Goal: Information Seeking & Learning: Check status

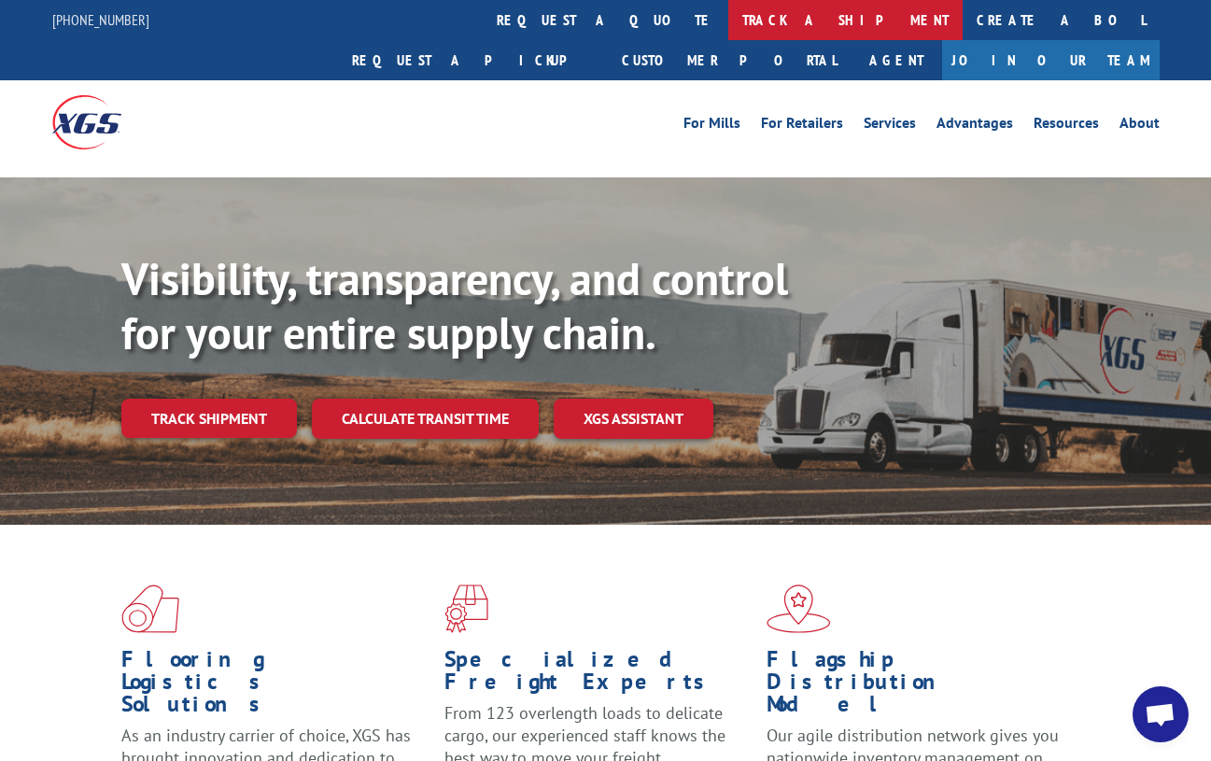
click at [728, 22] on link "track a shipment" at bounding box center [845, 20] width 234 height 40
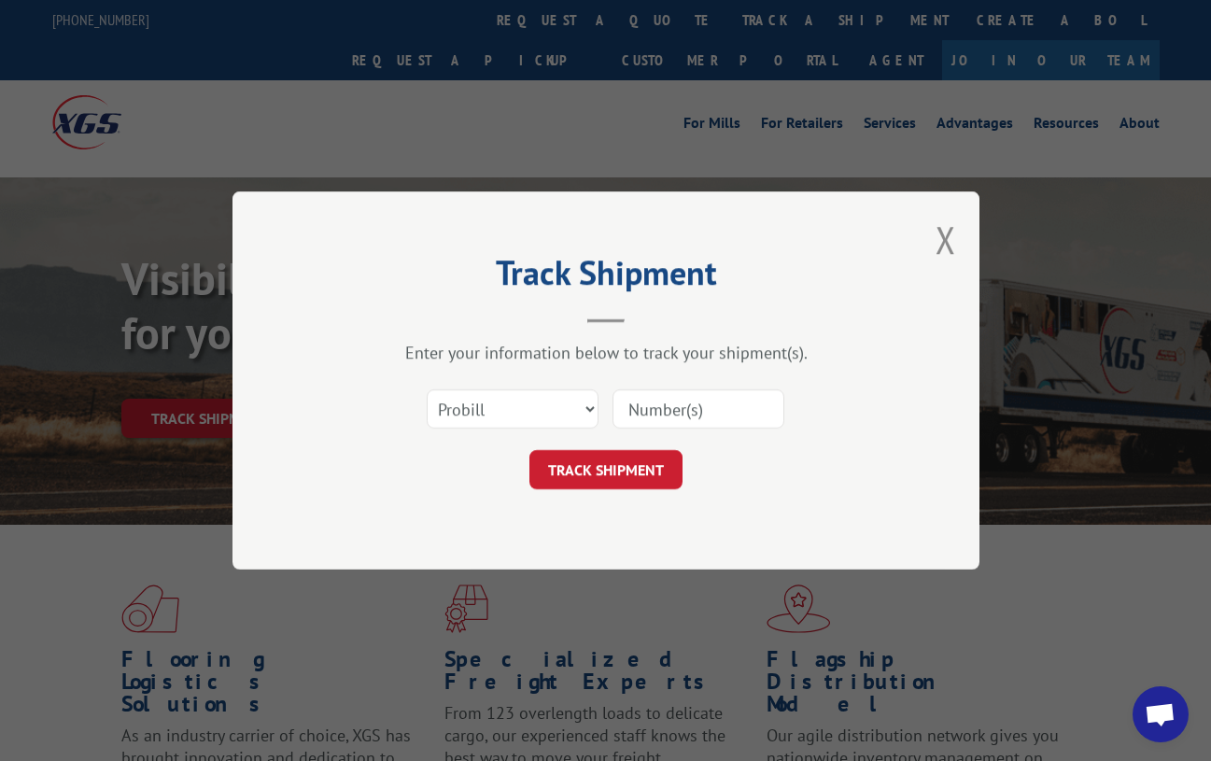
paste input "13798924"
type input "13798924"
click at [593, 485] on button "TRACK SHIPMENT" at bounding box center [606, 469] width 153 height 39
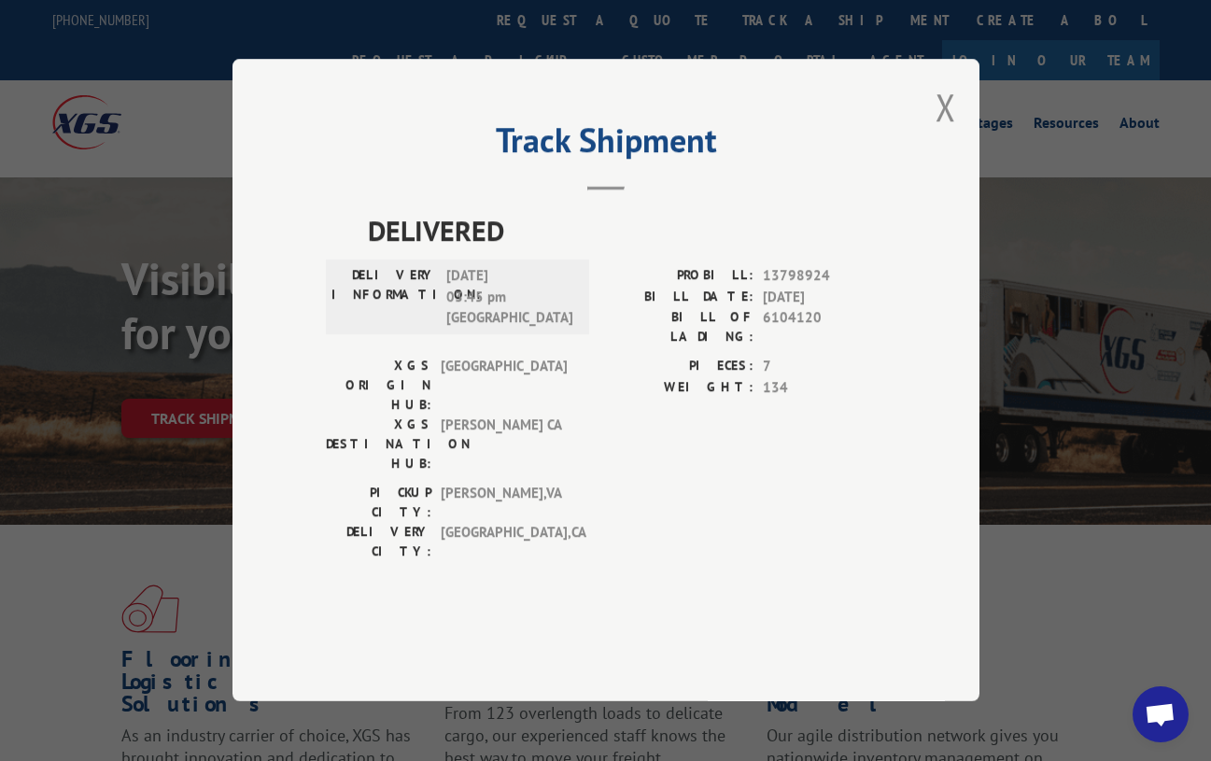
click at [686, 742] on div "Track Shipment DELIVERED DELIVERY INFORMATION: [DATE] 03:45 pm CHARMANIE PROBIL…" at bounding box center [605, 380] width 1211 height 761
click at [375, 731] on div "Track Shipment DELIVERED DELIVERY INFORMATION: [DATE] 03:45 pm CHARMANIE PROBIL…" at bounding box center [605, 380] width 1211 height 761
click at [953, 132] on button "Close modal" at bounding box center [946, 106] width 21 height 49
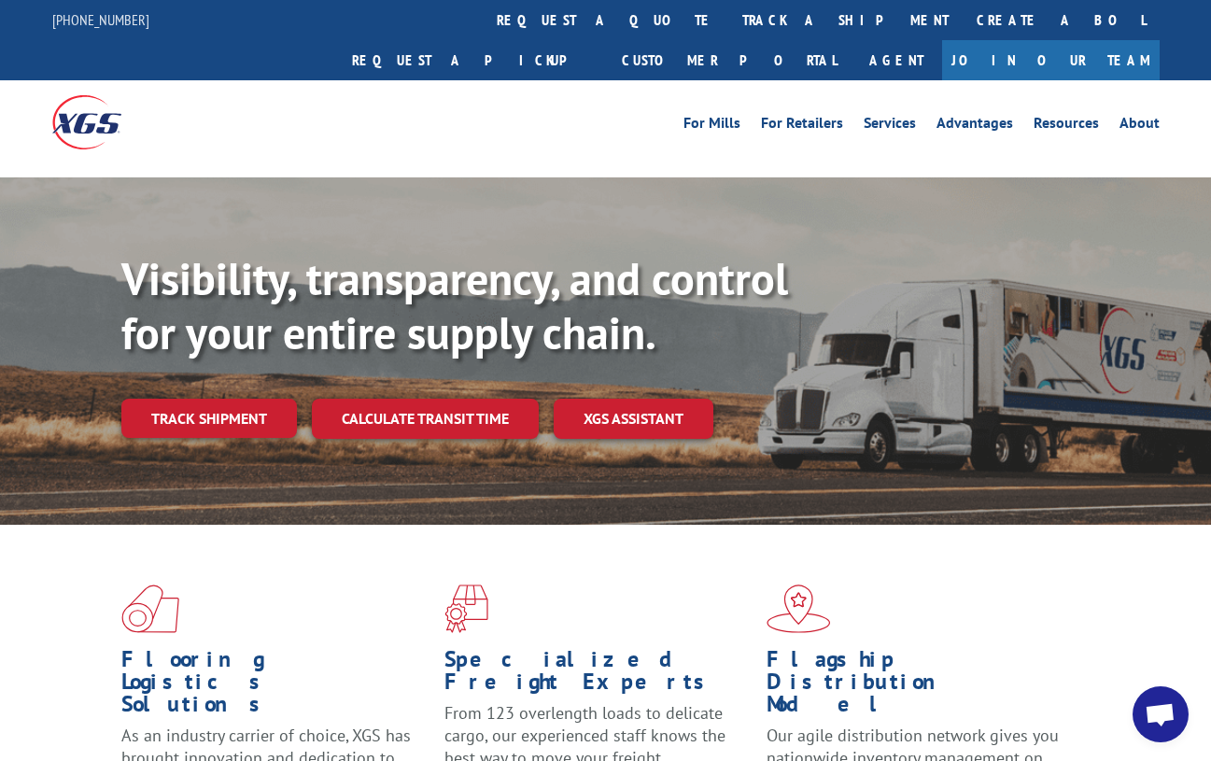
click at [728, 25] on link "track a shipment" at bounding box center [845, 20] width 234 height 40
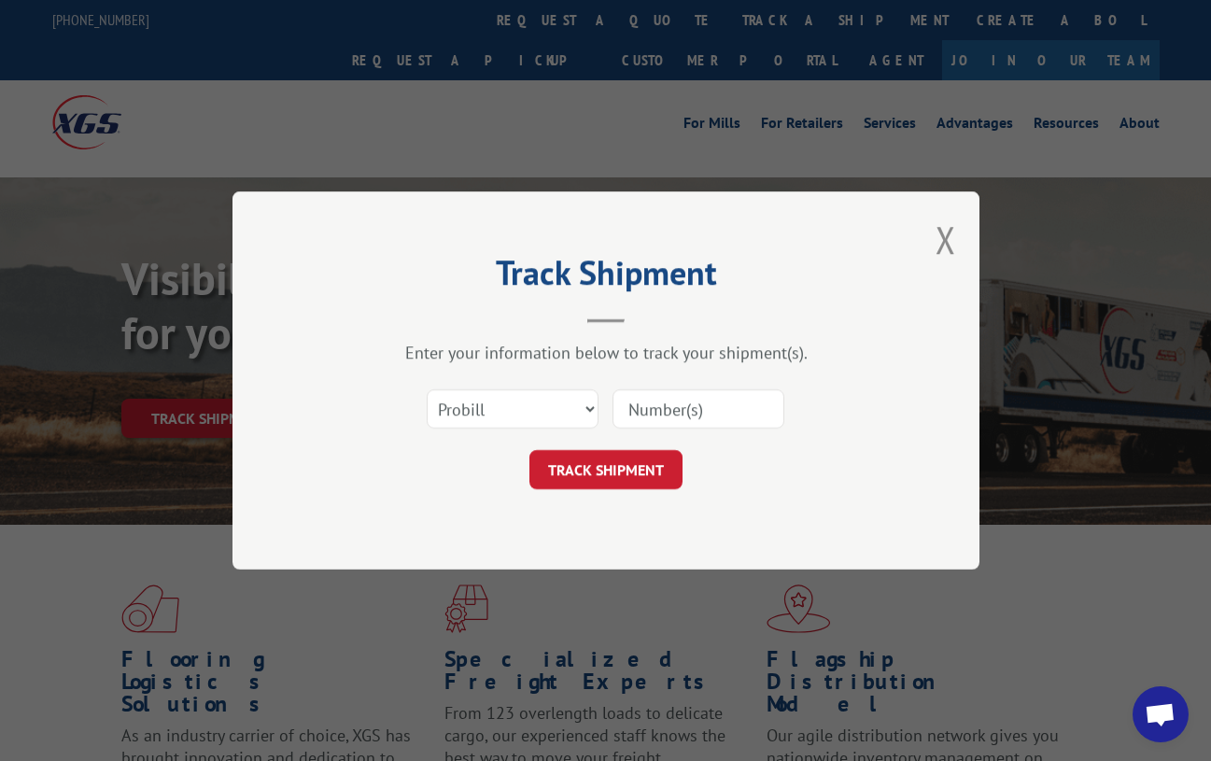
click at [660, 411] on input at bounding box center [699, 408] width 172 height 39
paste input "13798924"
type input "13798924"
click at [655, 469] on button "TRACK SHIPMENT" at bounding box center [606, 469] width 153 height 39
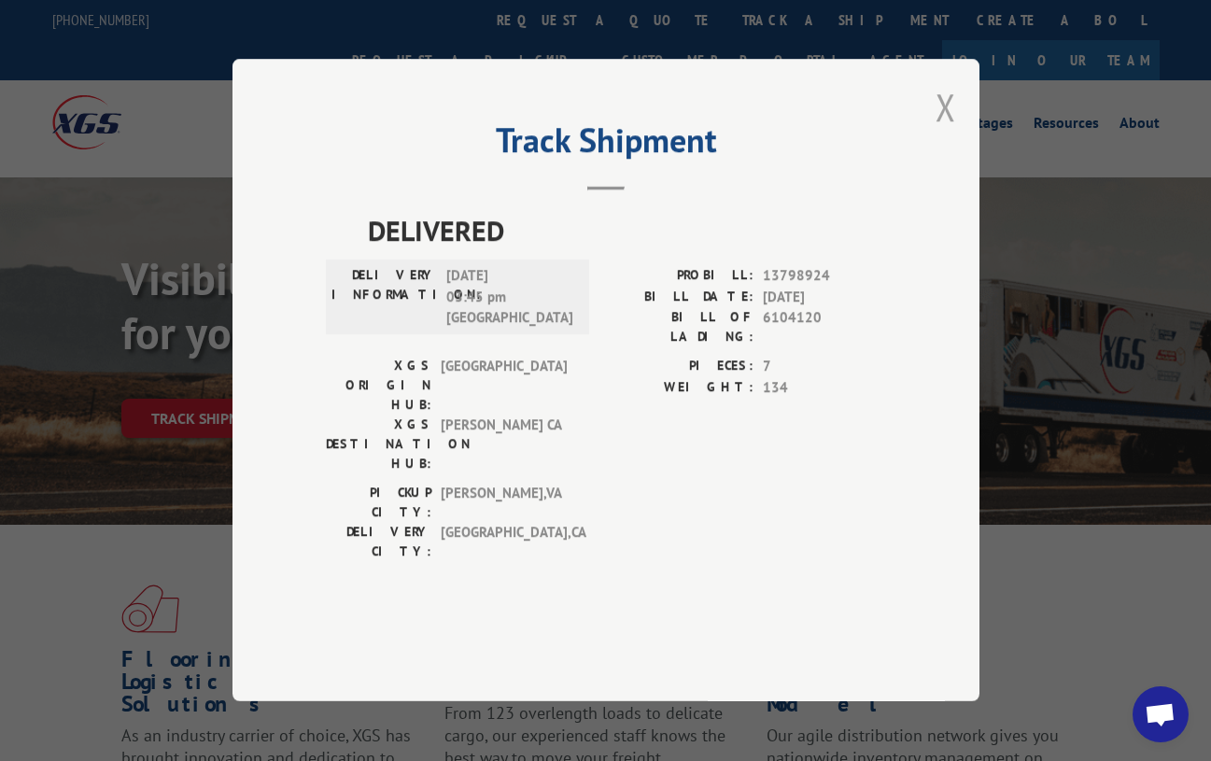
click at [940, 132] on button "Close modal" at bounding box center [946, 106] width 21 height 49
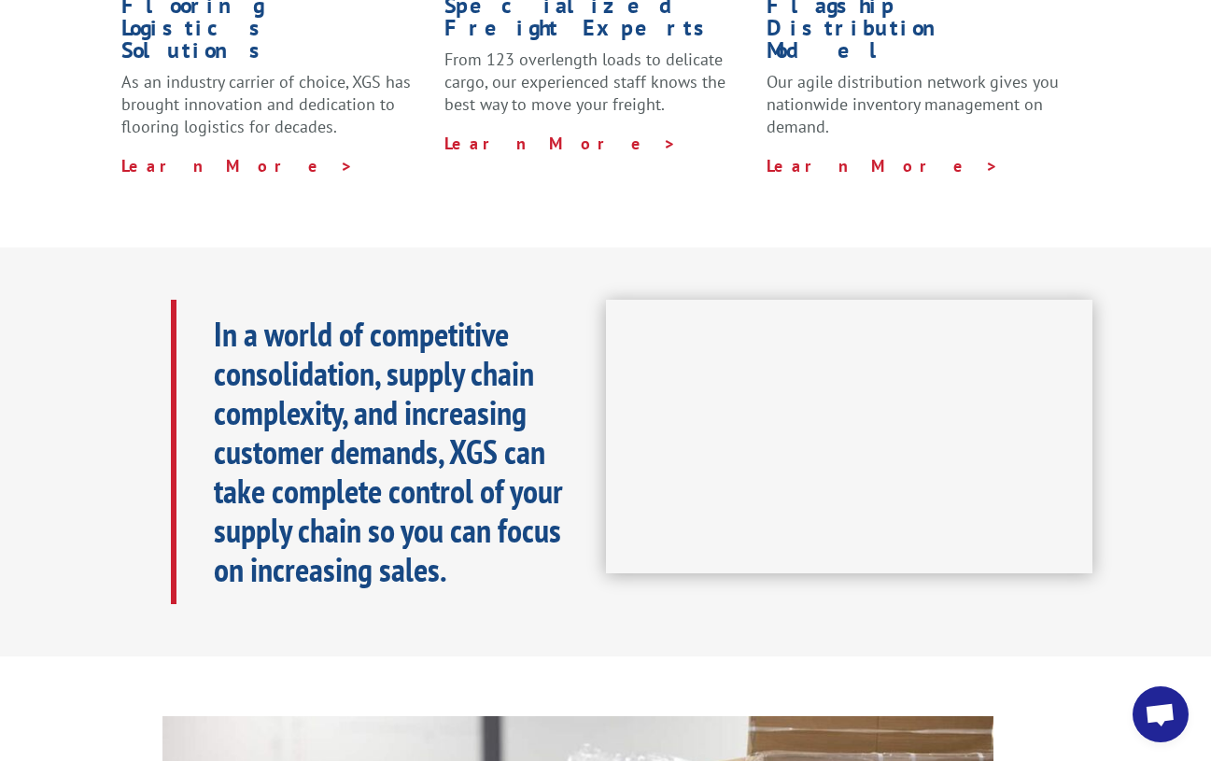
scroll to position [374, 0]
